Goal: Information Seeking & Learning: Understand process/instructions

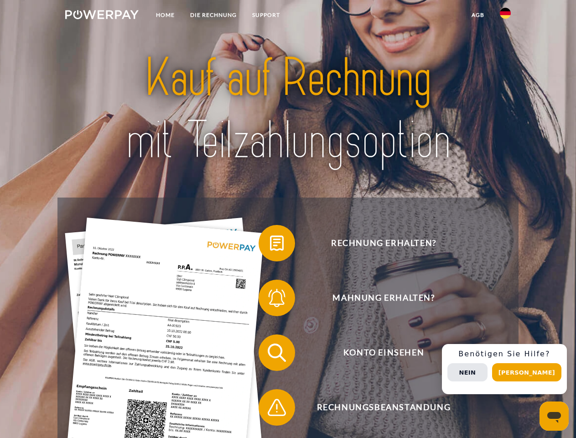
click at [102, 16] on img at bounding box center [101, 14] width 73 height 9
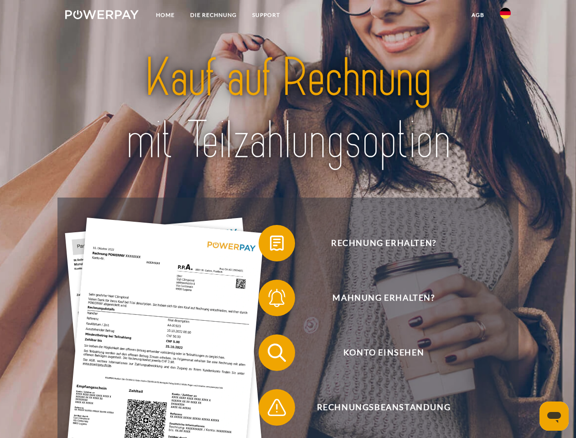
click at [505, 16] on img at bounding box center [505, 13] width 11 height 11
click at [477, 15] on link "agb" at bounding box center [478, 15] width 28 height 16
click at [270, 245] on span at bounding box center [263, 243] width 46 height 46
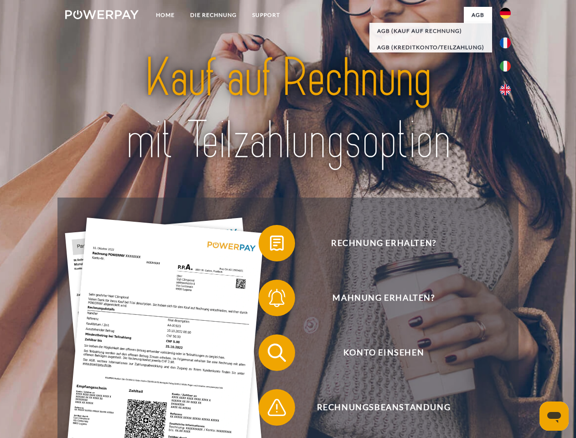
click at [270, 299] on span at bounding box center [263, 298] width 46 height 46
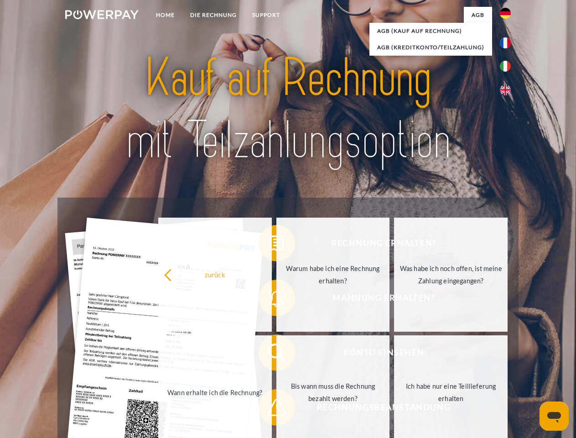
click at [276, 354] on link "Bis wann muss die Rechnung bezahlt werden?" at bounding box center [332, 392] width 113 height 114
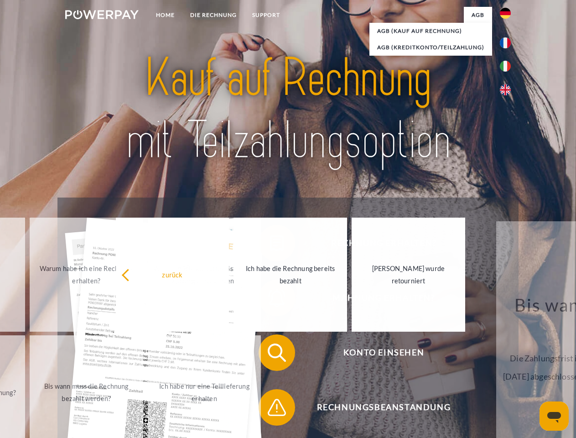
click at [270, 409] on span at bounding box center [263, 407] width 46 height 46
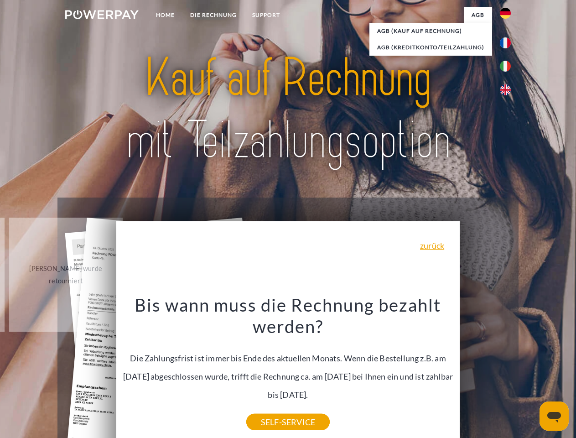
click at [507, 369] on div "Rechnung erhalten? Mahnung erhalten? Konto einsehen" at bounding box center [287, 379] width 460 height 365
click at [485, 371] on span "Konto einsehen" at bounding box center [383, 352] width 223 height 36
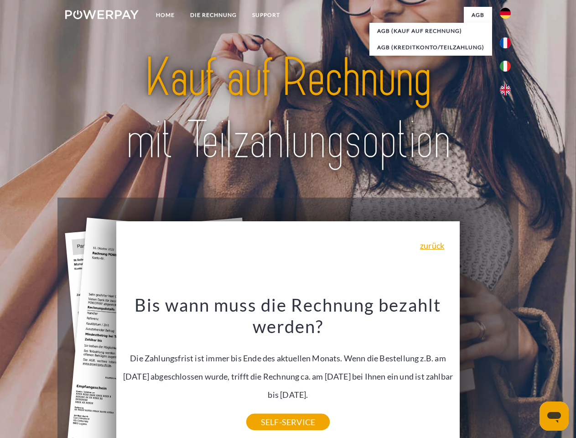
click at [530, 372] on header "Home DIE RECHNUNG SUPPORT" at bounding box center [288, 314] width 576 height 629
